Goal: Check status: Check status

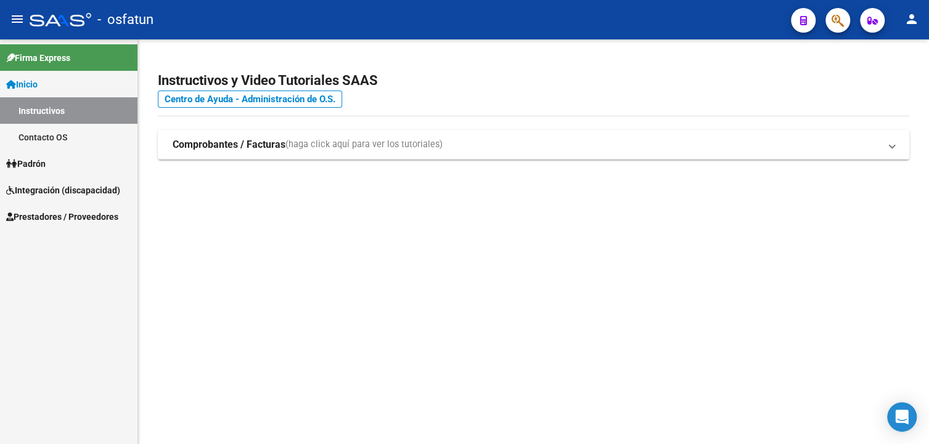
click at [73, 213] on span "Prestadores / Proveedores" at bounding box center [62, 217] width 112 height 14
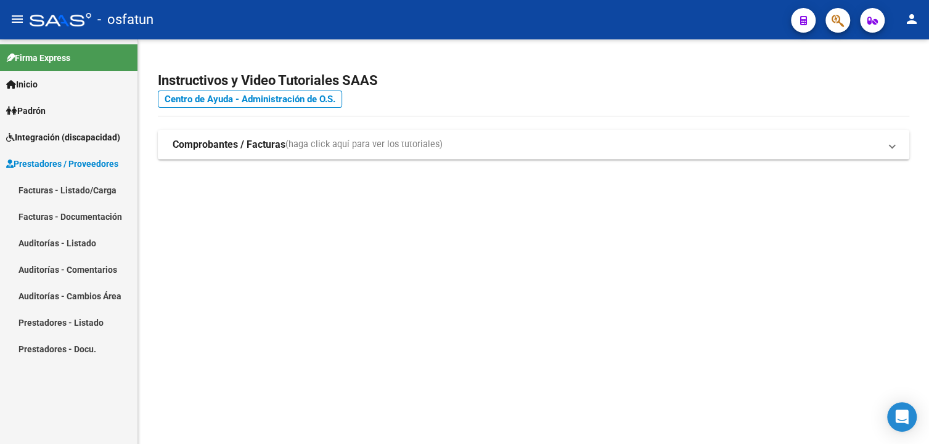
click at [52, 190] on link "Facturas - Listado/Carga" at bounding box center [68, 190] width 137 height 27
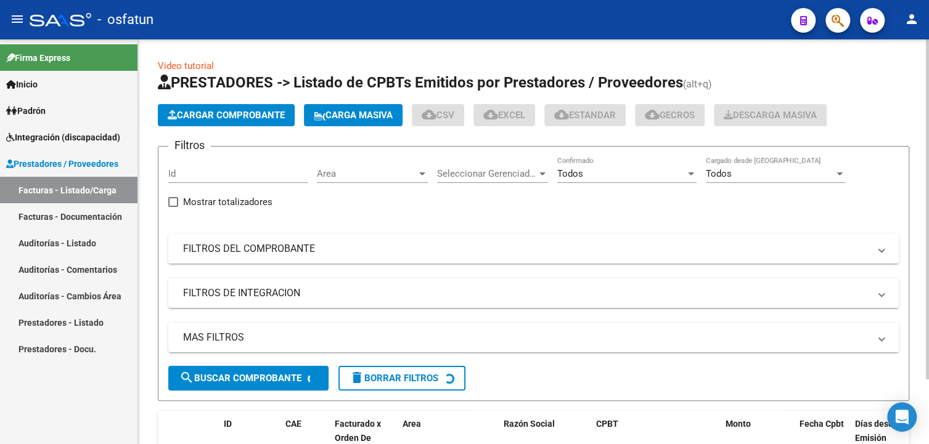
click at [217, 341] on mat-panel-title "MAS FILTROS" at bounding box center [526, 338] width 686 height 14
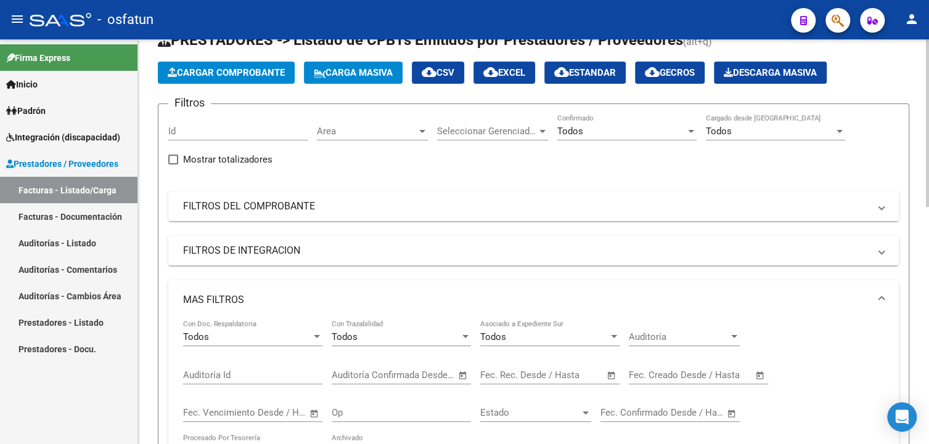
scroll to position [123, 0]
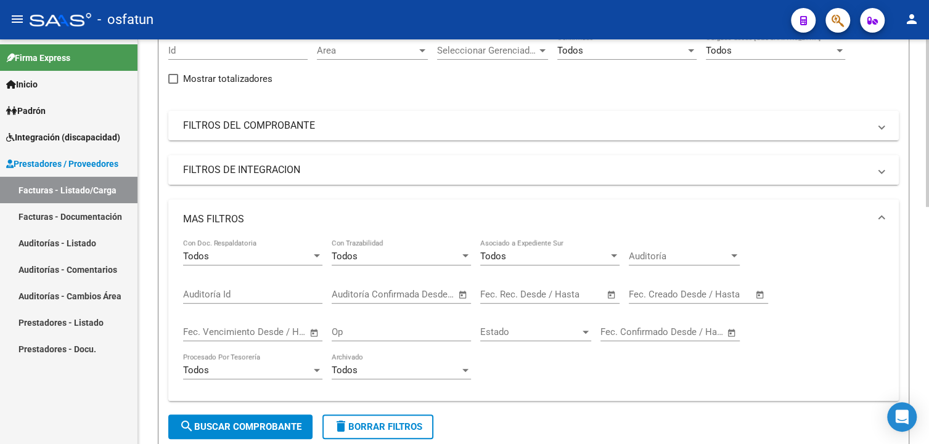
click at [238, 174] on mat-panel-title "FILTROS DE INTEGRACION" at bounding box center [526, 170] width 686 height 14
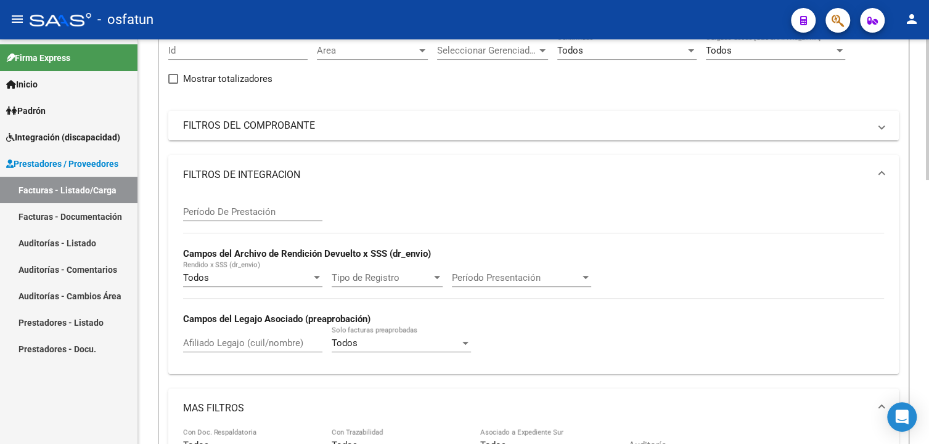
click at [233, 173] on mat-panel-title "FILTROS DE INTEGRACION" at bounding box center [526, 175] width 686 height 14
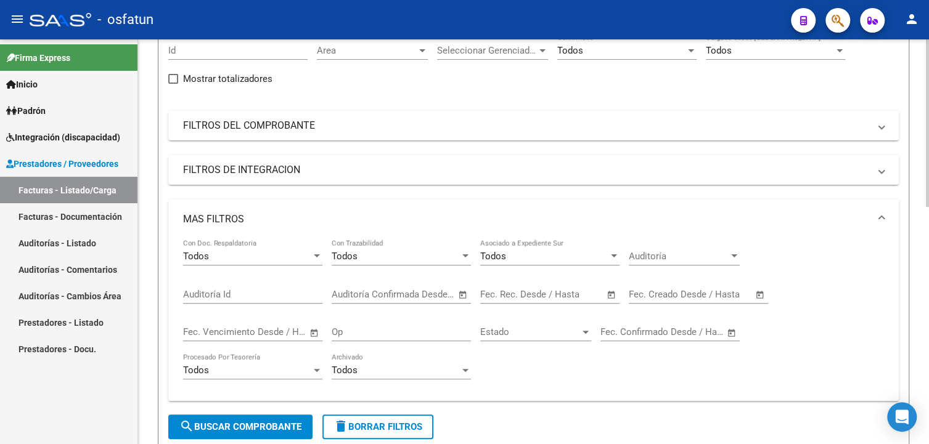
click at [187, 211] on mat-expansion-panel-header "MAS FILTROS" at bounding box center [533, 219] width 730 height 39
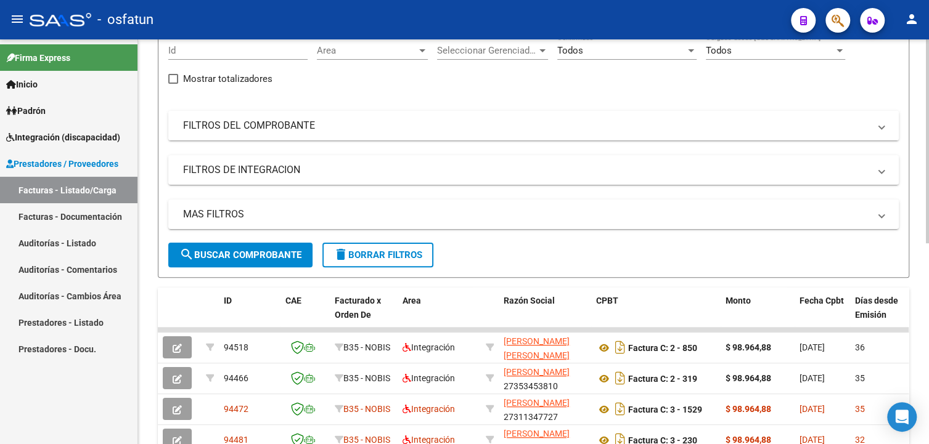
click at [220, 126] on mat-panel-title "FILTROS DEL COMPROBANTE" at bounding box center [526, 126] width 686 height 14
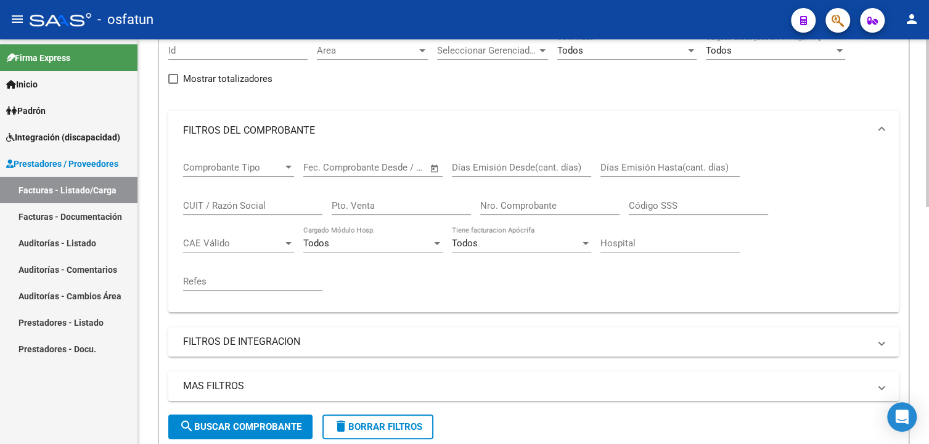
click at [255, 208] on input "CUIT / Razón Social" at bounding box center [252, 205] width 139 height 11
paste input "27375102132"
type input "27375102132"
click at [240, 418] on button "search Buscar Comprobante" at bounding box center [240, 427] width 144 height 25
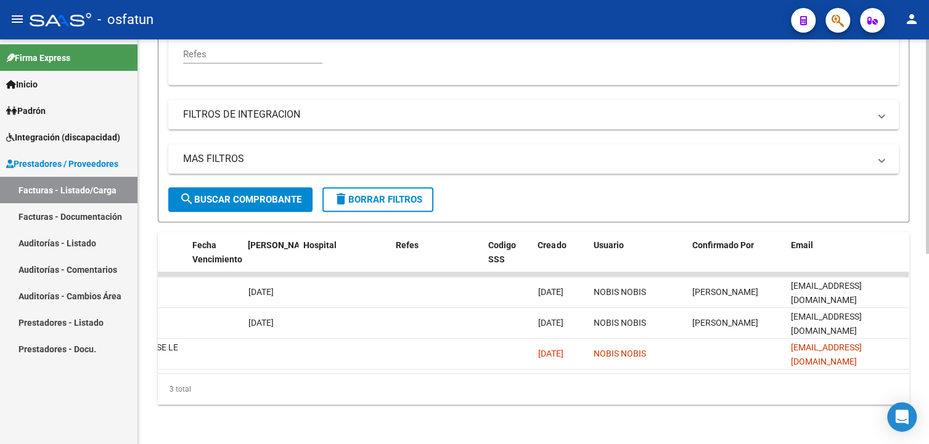
scroll to position [0, 0]
